Goal: Complete application form

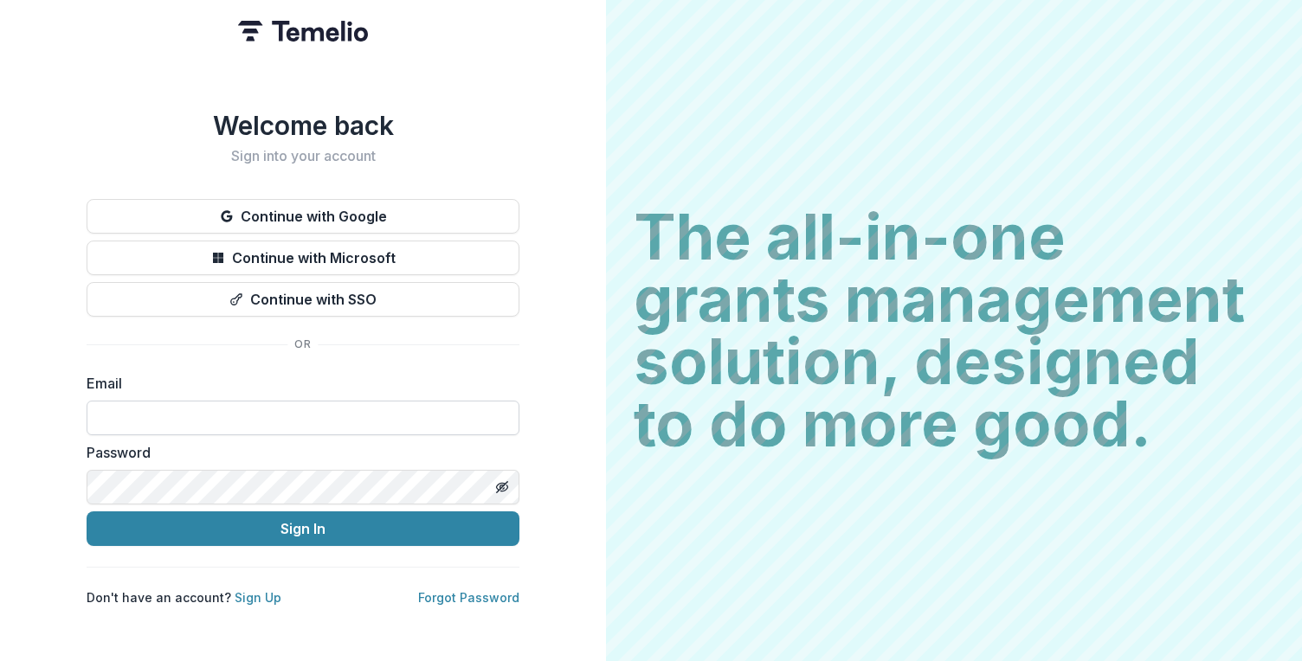
click at [305, 422] on input at bounding box center [303, 418] width 433 height 35
type input "**********"
click at [301, 461] on div "Password" at bounding box center [303, 473] width 433 height 62
click at [87, 512] on button "Sign In" at bounding box center [303, 529] width 433 height 35
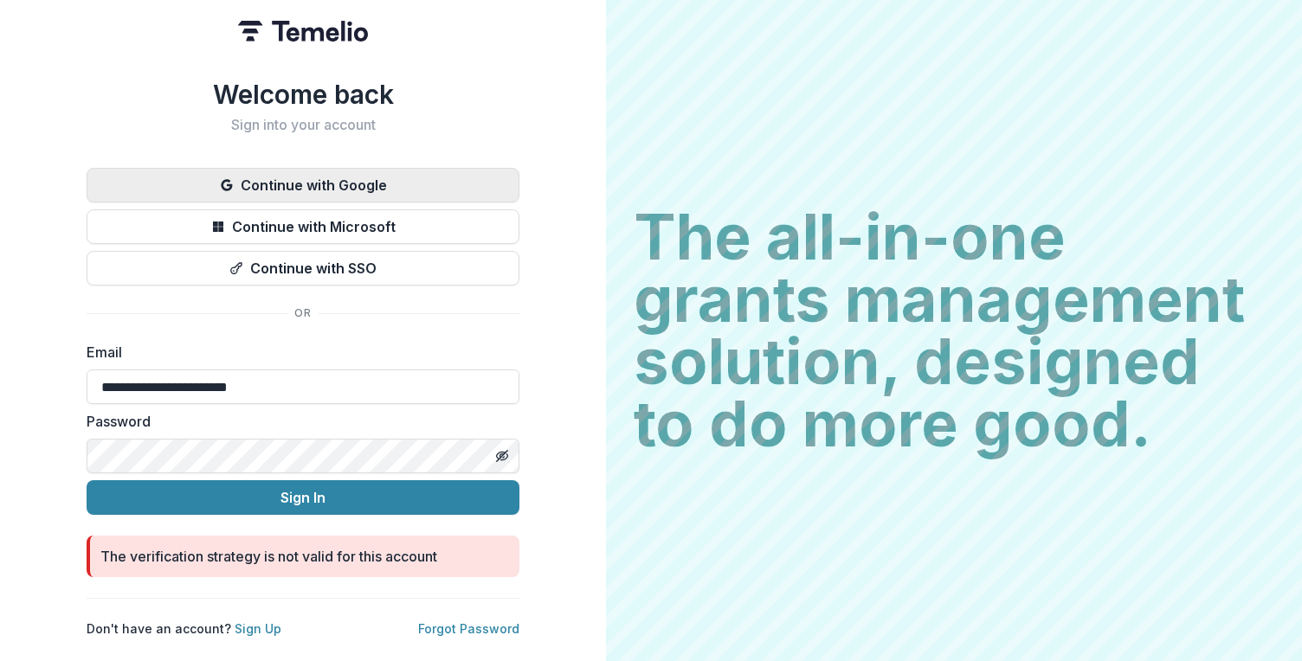
click at [377, 177] on button "Continue with Google" at bounding box center [303, 185] width 433 height 35
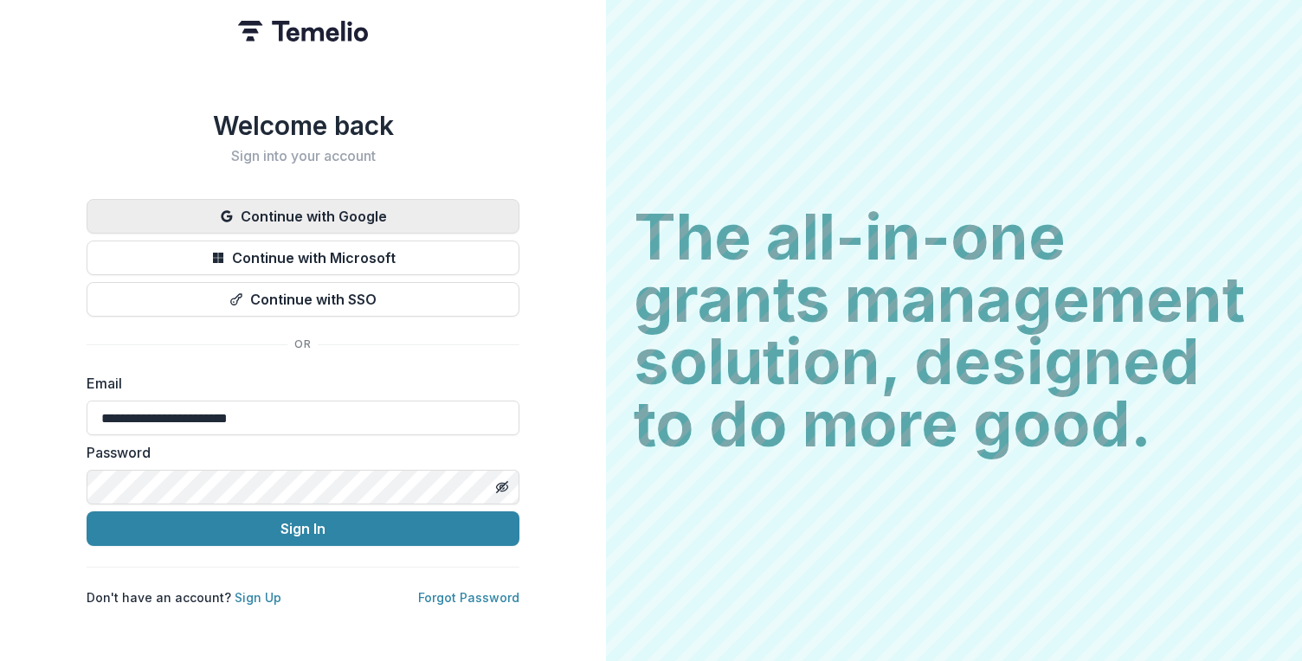
click at [345, 211] on button "Continue with Google" at bounding box center [303, 216] width 433 height 35
click at [467, 591] on link "Forgot Password" at bounding box center [468, 597] width 101 height 15
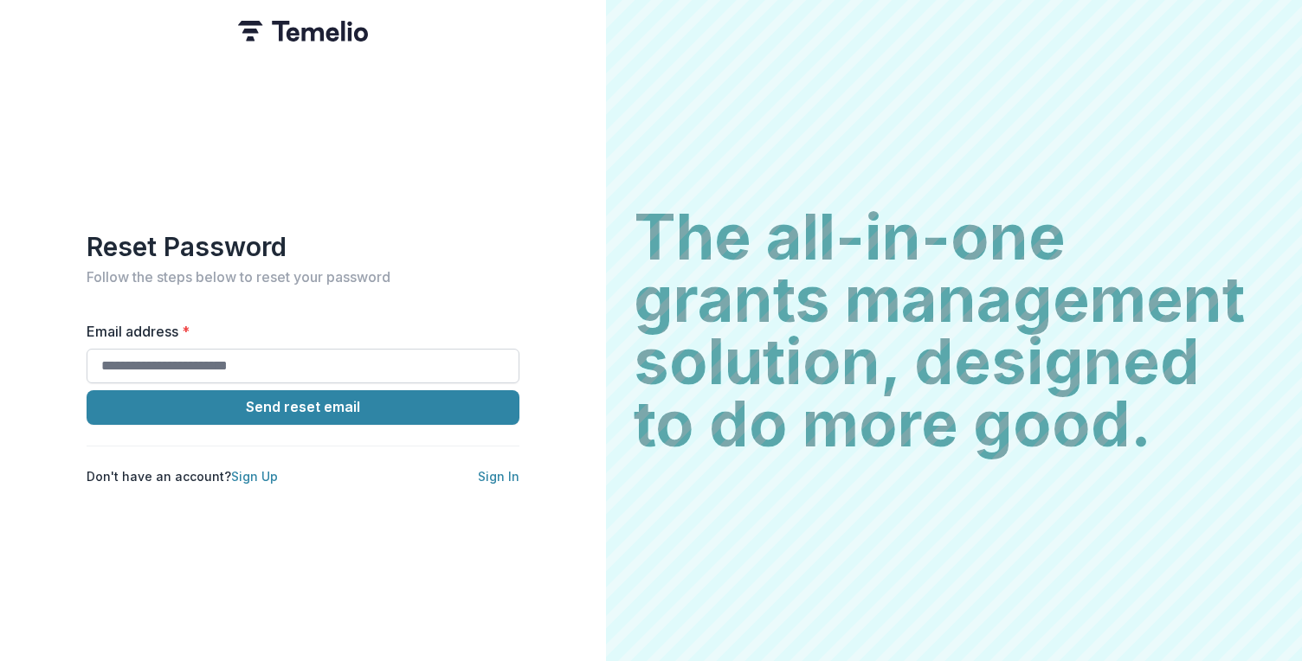
click at [287, 358] on input "Email address *" at bounding box center [303, 366] width 433 height 35
type input "**********"
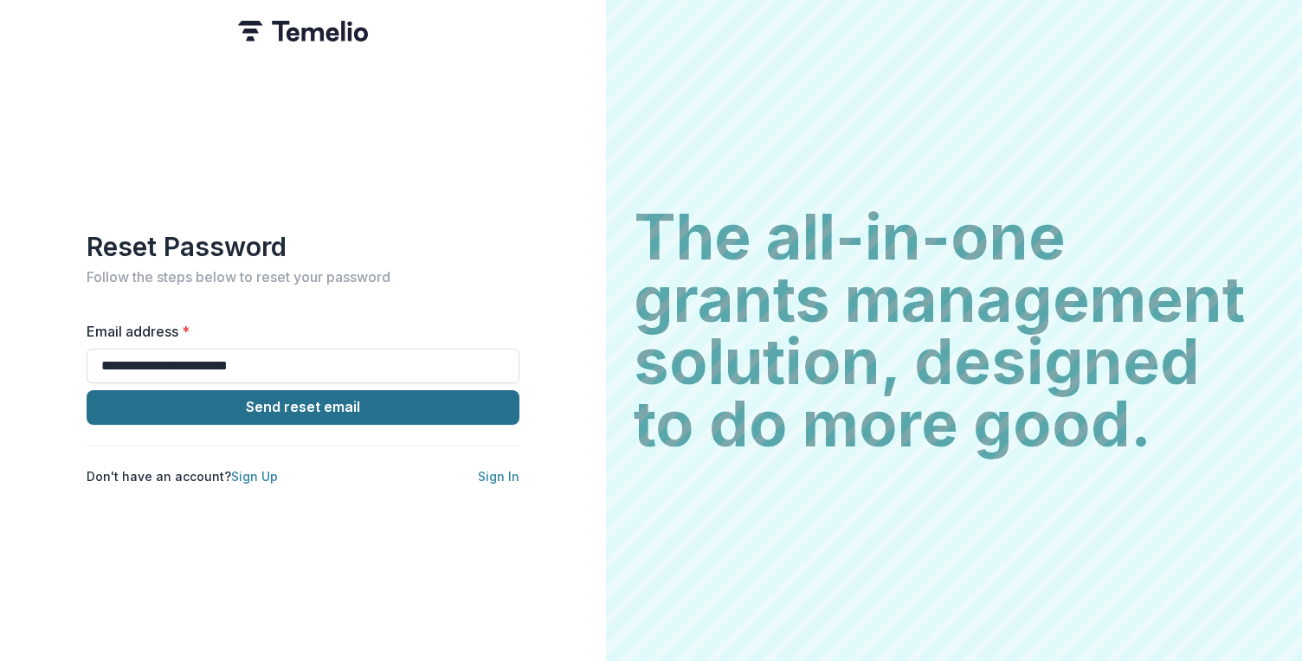
click at [273, 400] on button "Send reset email" at bounding box center [303, 407] width 433 height 35
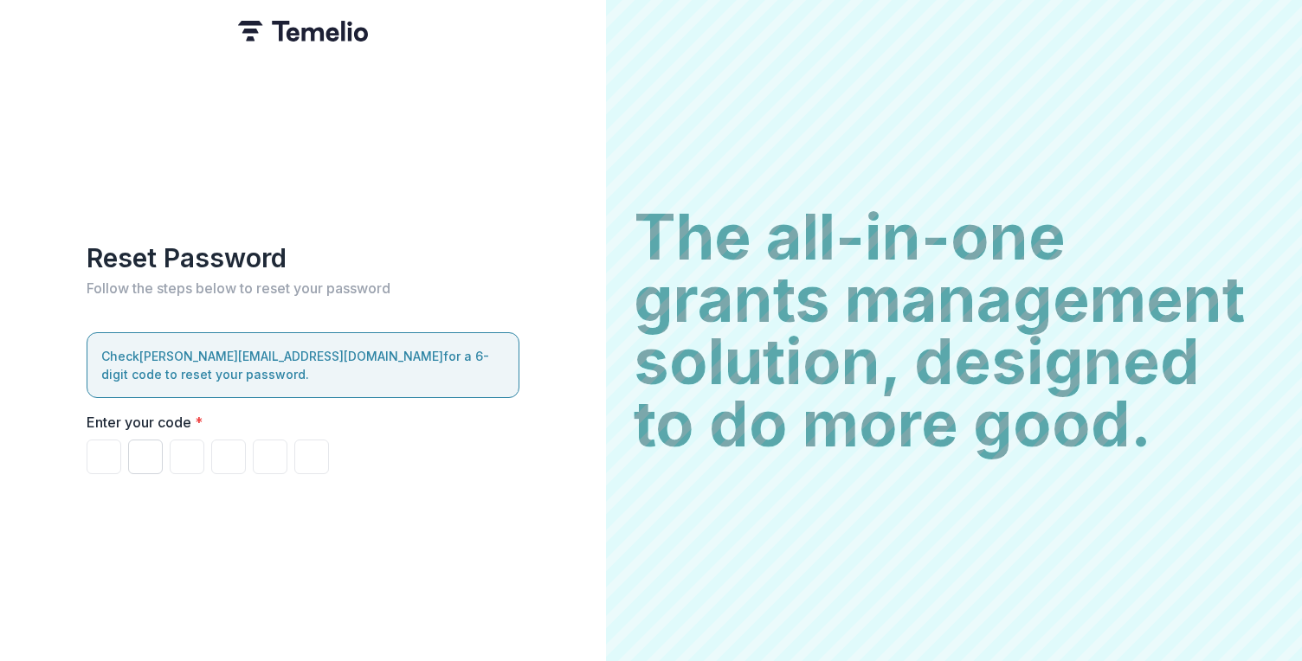
paste input "******"
type input "*"
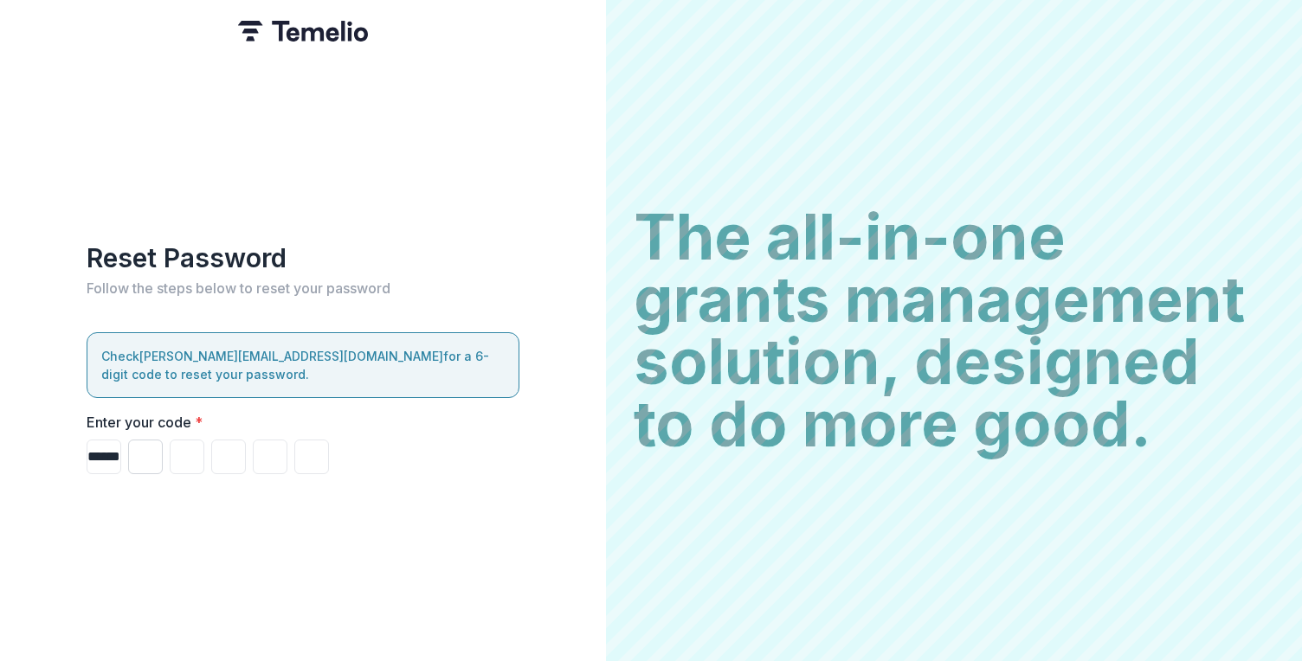
type input "*"
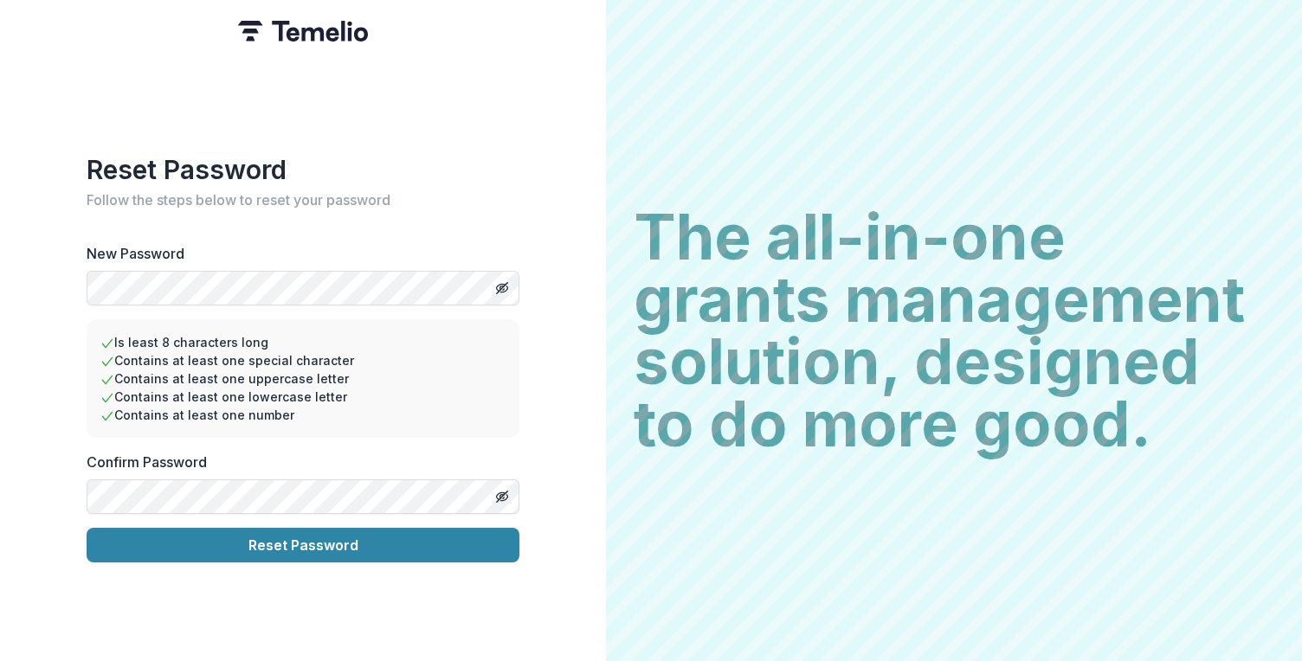
click at [87, 528] on button "Reset Password" at bounding box center [303, 545] width 433 height 35
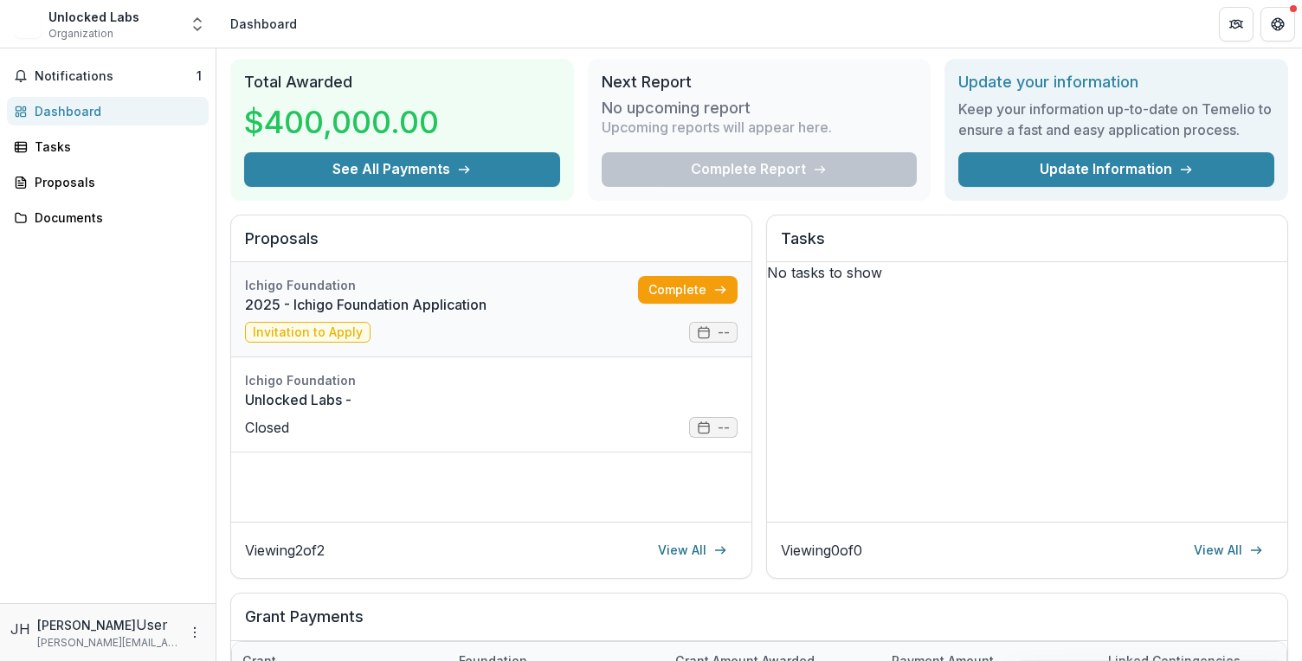
scroll to position [51, 0]
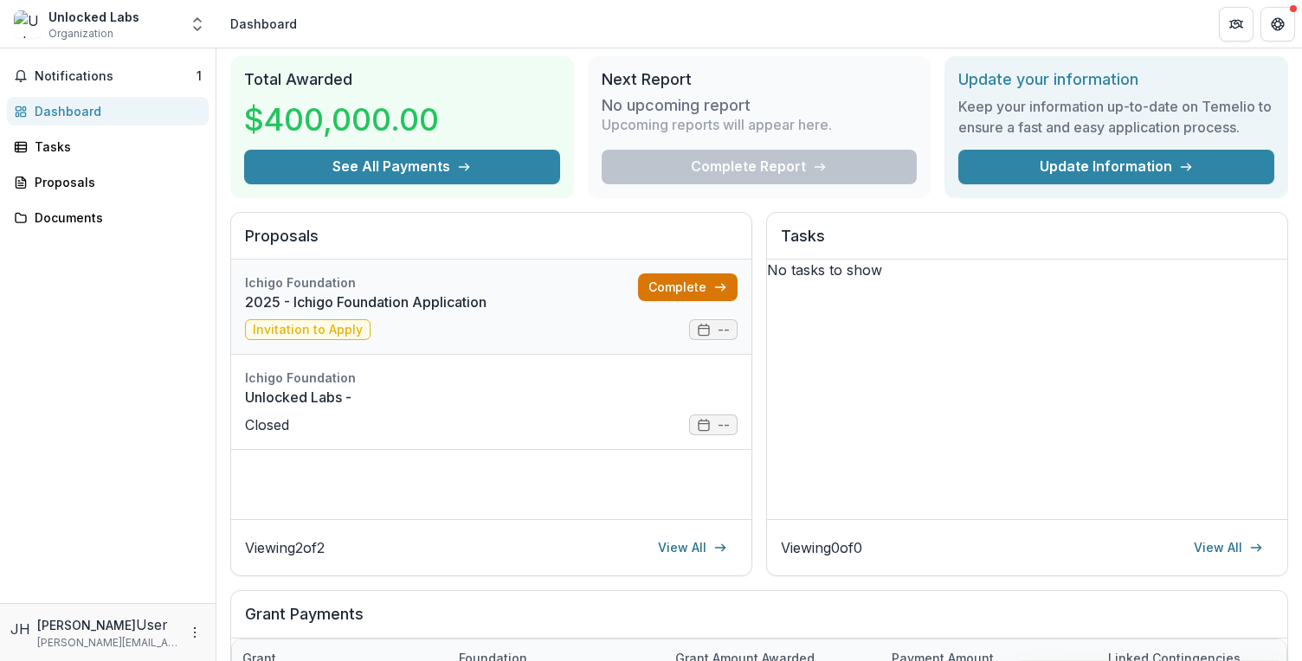
click at [687, 289] on link "Complete" at bounding box center [688, 288] width 100 height 28
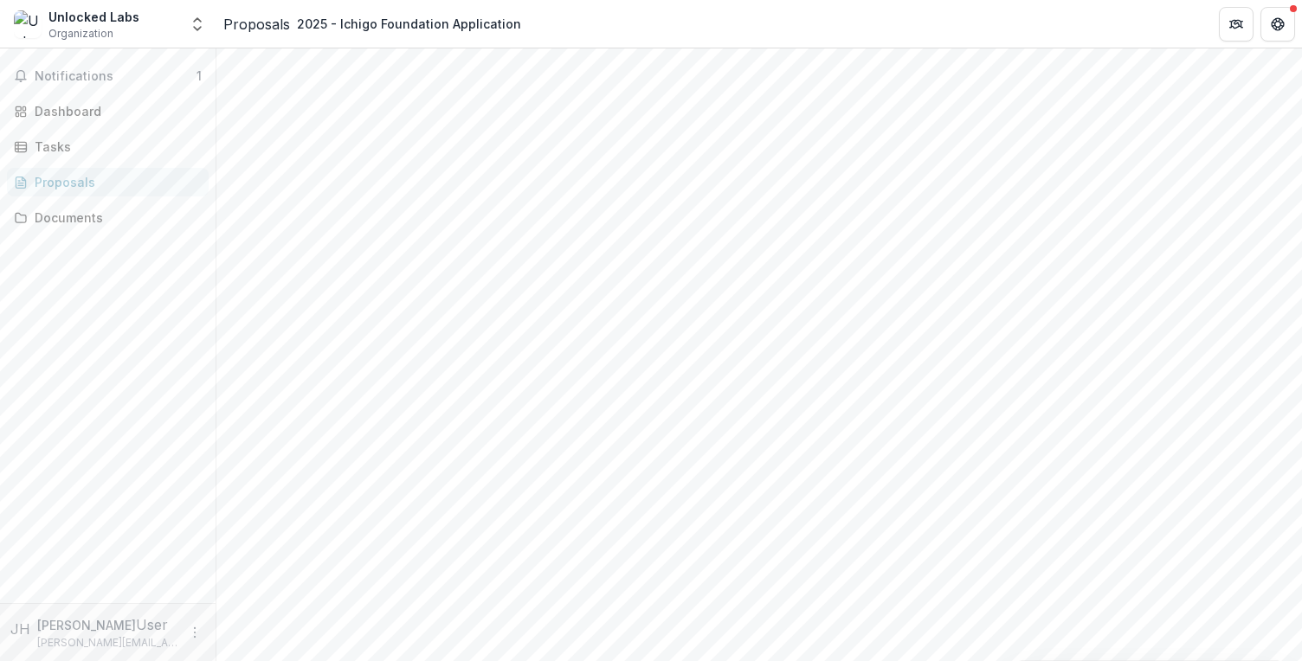
scroll to position [2670, 0]
drag, startPoint x: 305, startPoint y: 214, endPoint x: 700, endPoint y: 262, distance: 398.6
copy div "Proposal Title Please describe the use/purpose of the grant in a few words. Gra…"
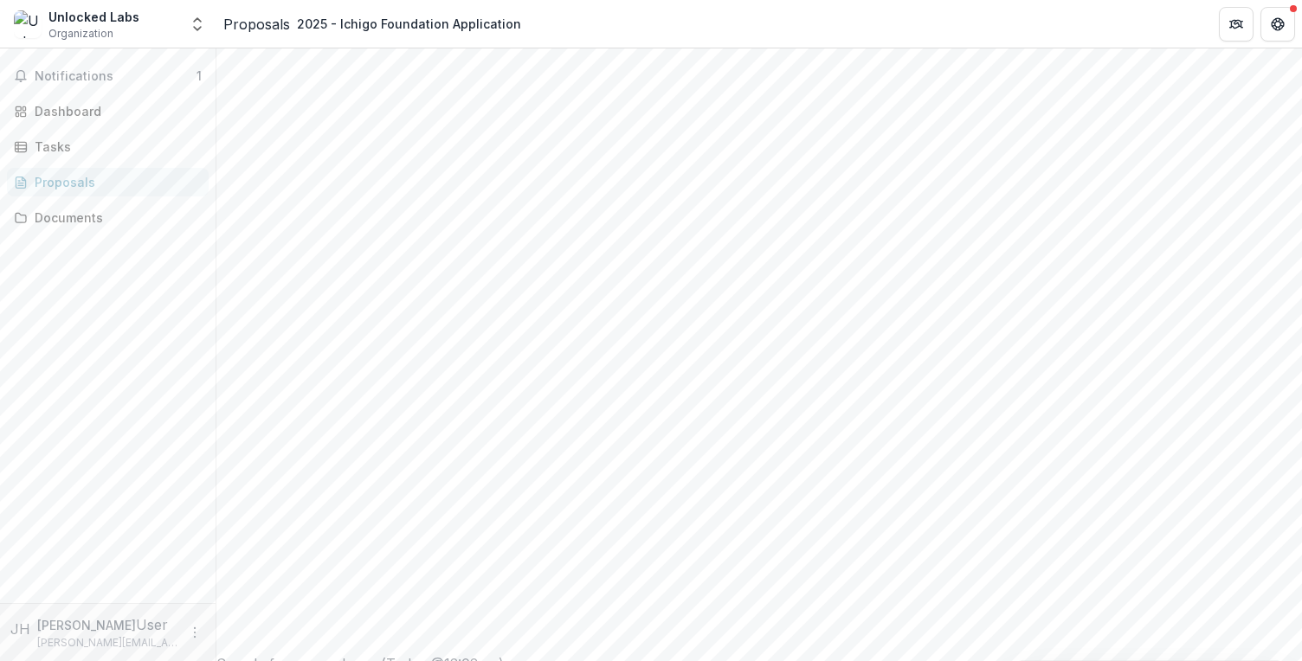
type input "*********"
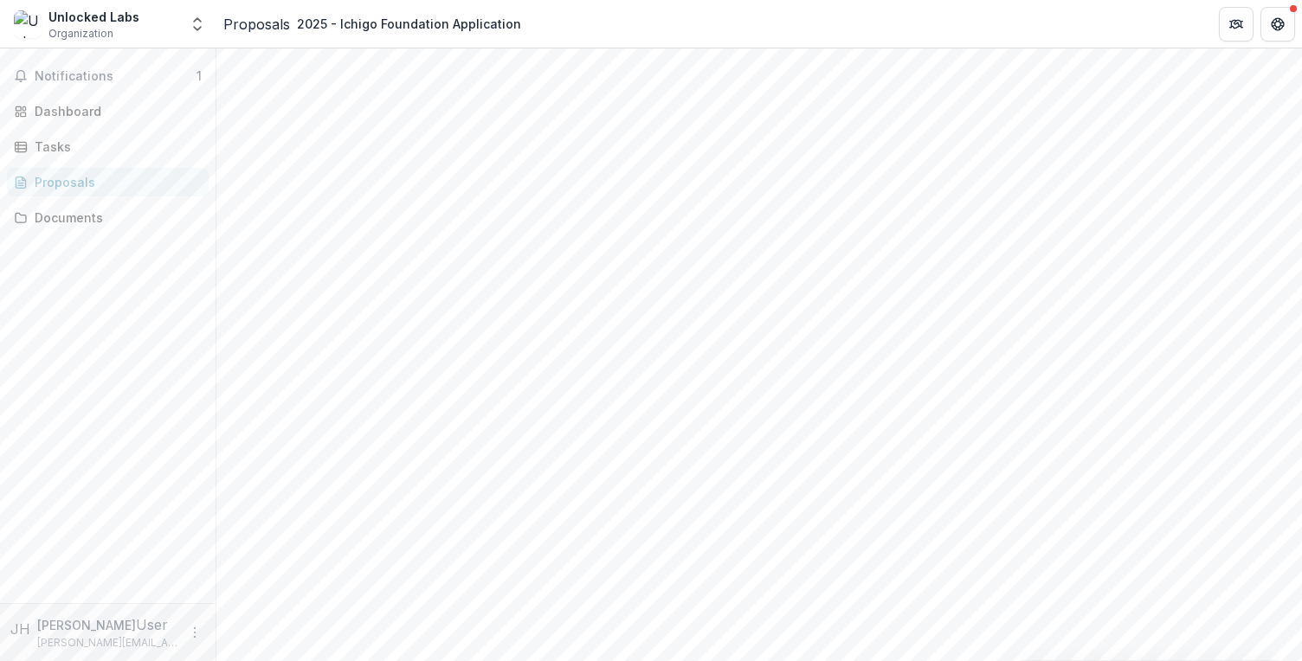
scroll to position [305, 0]
